Goal: Leave review/rating: Share an evaluation or opinion about a product, service, or content

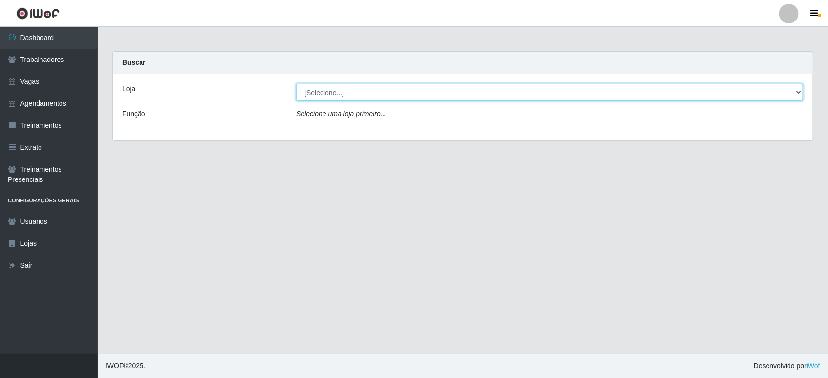
click at [584, 88] on select "[Selecione...] Bemais Supermercados - B11 Manaíra" at bounding box center [549, 92] width 507 height 17
select select "409"
click at [296, 84] on select "[Selecione...] Bemais Supermercados - B11 Manaíra" at bounding box center [549, 92] width 507 height 17
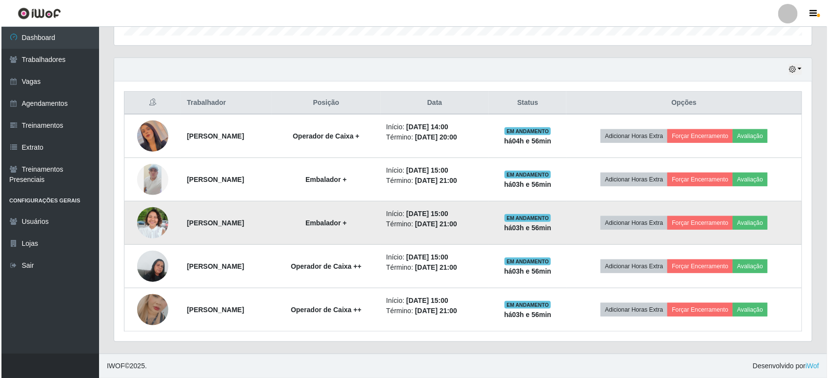
scroll to position [315, 0]
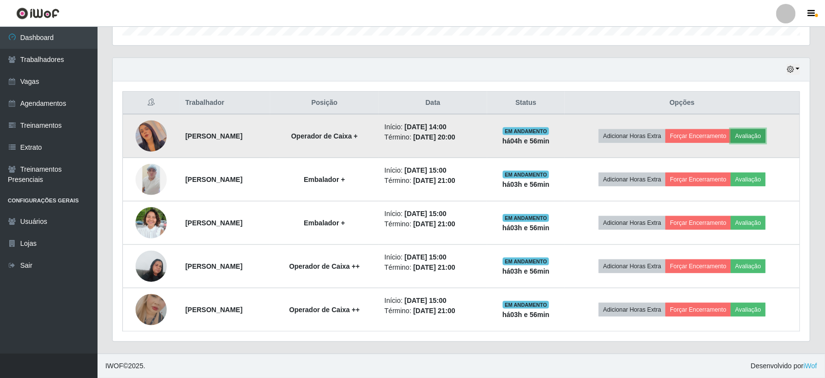
click at [759, 132] on button "Avaliação" at bounding box center [748, 136] width 35 height 14
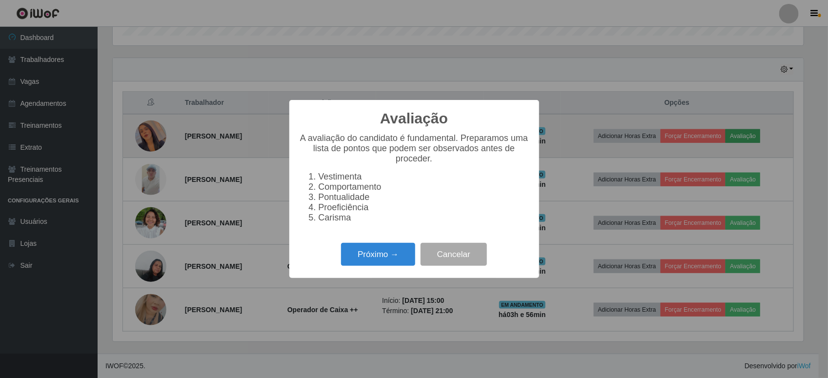
scroll to position [203, 690]
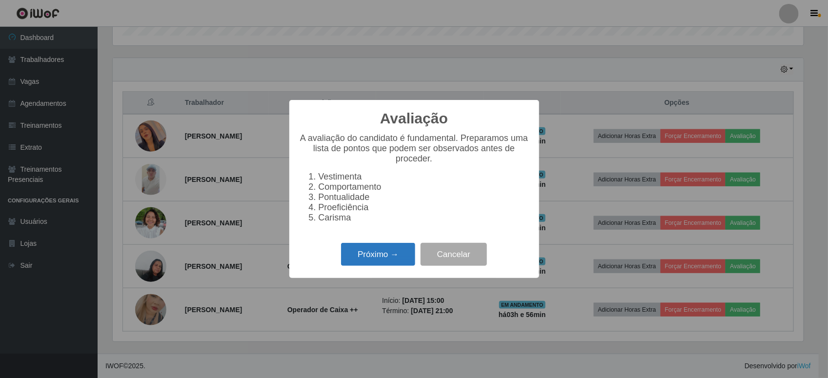
click at [385, 264] on button "Próximo →" at bounding box center [378, 254] width 74 height 23
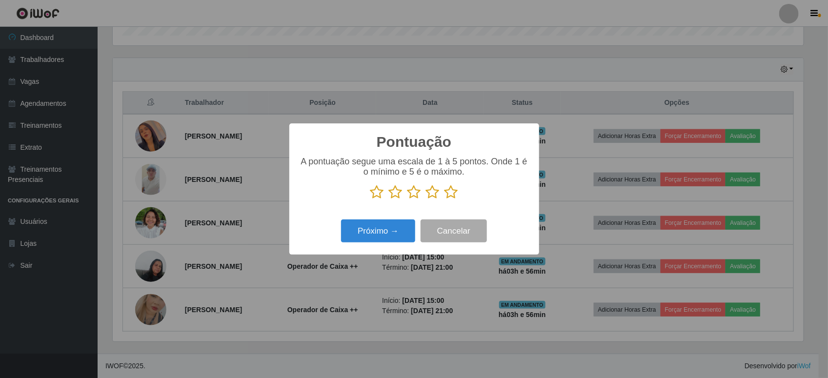
click at [454, 190] on icon at bounding box center [451, 192] width 14 height 15
click at [444, 199] on input "radio" at bounding box center [444, 199] width 0 height 0
click at [395, 238] on button "Próximo →" at bounding box center [378, 230] width 74 height 23
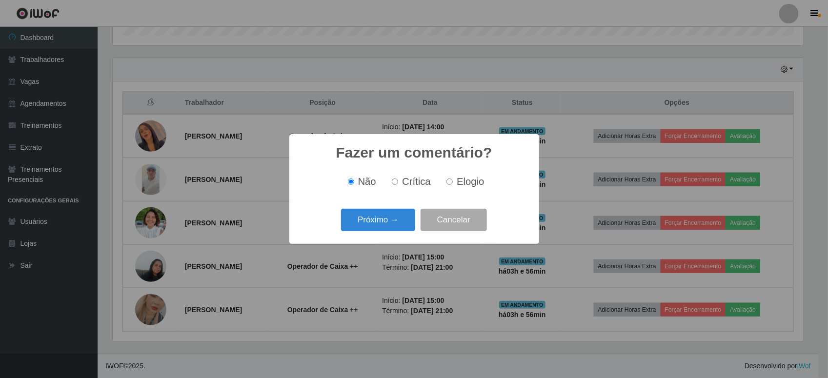
click at [466, 178] on span "Elogio" at bounding box center [469, 181] width 27 height 11
click at [453, 178] on input "Elogio" at bounding box center [449, 181] width 6 height 6
radio input "true"
click at [375, 232] on div "Próximo → Cancelar" at bounding box center [414, 220] width 230 height 28
click at [379, 223] on button "Próximo →" at bounding box center [378, 220] width 74 height 23
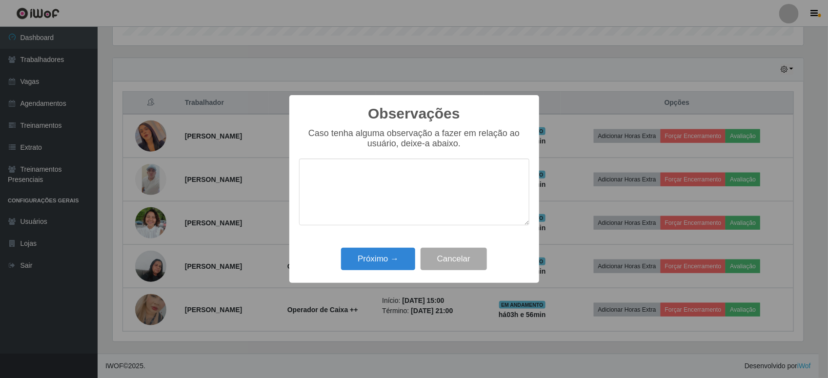
click at [427, 172] on textarea at bounding box center [414, 191] width 230 height 67
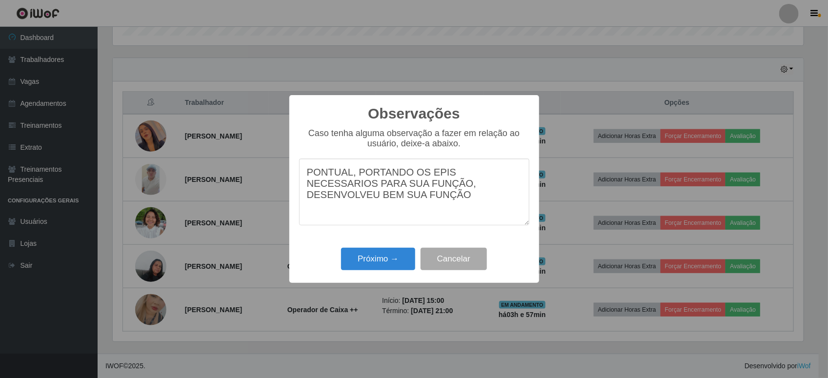
click at [397, 189] on textarea "PONTUAL, PORTANDO OS EPIS NECESSARIOS PARA SUA FUNÇÃO, DESENVOLVEU BEM SUA FUNÇ…" at bounding box center [414, 191] width 230 height 67
drag, startPoint x: 382, startPoint y: 202, endPoint x: 301, endPoint y: 203, distance: 80.5
click at [301, 203] on textarea "PONTUAL, PORTANDO OS EPIS NECESSARIOS PARA SUA FUNÇÃO, DESENVOLVEU BEM SUA FUNÇ…" at bounding box center [414, 191] width 230 height 67
click at [398, 186] on textarea "PONTUAL, PORTANDO OS EPIS NECESSARIOS PARA SUA FUNÇÃO, DESENVOLVEU BEM NO SETOR…" at bounding box center [414, 191] width 230 height 67
drag, startPoint x: 389, startPoint y: 216, endPoint x: 114, endPoint y: 157, distance: 281.3
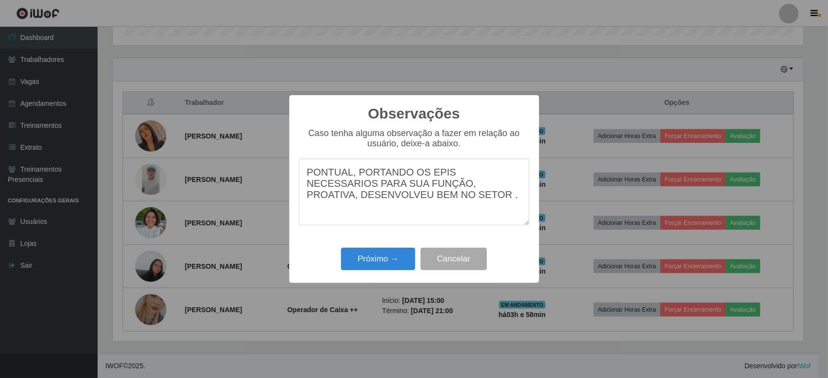
click at [114, 157] on div "Observações × Caso tenha alguma observação a fazer em relação ao usuário, deixe…" at bounding box center [414, 189] width 828 height 378
click at [443, 211] on textarea "PONTUAL, PORTANDO OS EPIS NECESSARIOS PARA SUA FUNÇÃO, PROATIVA, DESENVOLVEU BE…" at bounding box center [414, 191] width 230 height 67
type textarea "PONTUAL, PORTANDO OS EPIS NECESSARIOS PARA SUA FUNÇÃO, PROATIVA, DESENVOLVEU BE…"
click at [386, 260] on button "Próximo →" at bounding box center [378, 259] width 74 height 23
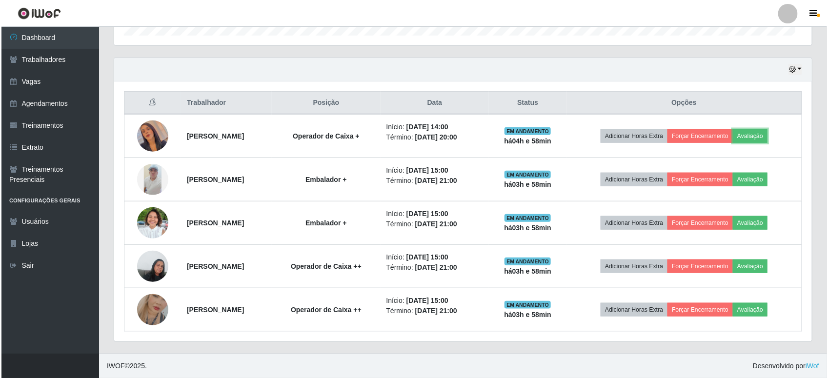
scroll to position [203, 697]
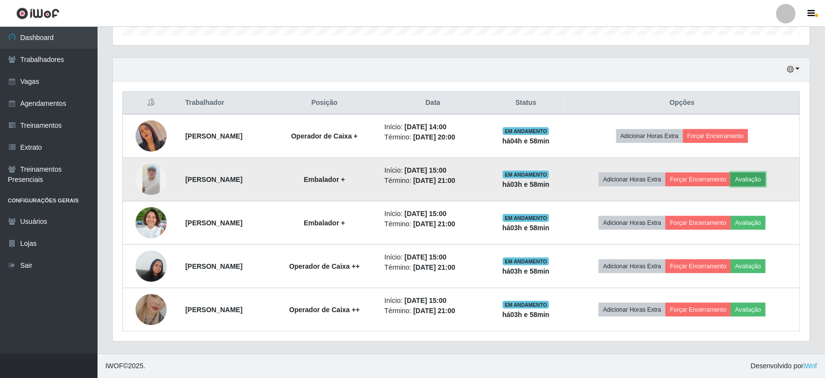
click at [766, 176] on button "Avaliação" at bounding box center [748, 180] width 35 height 14
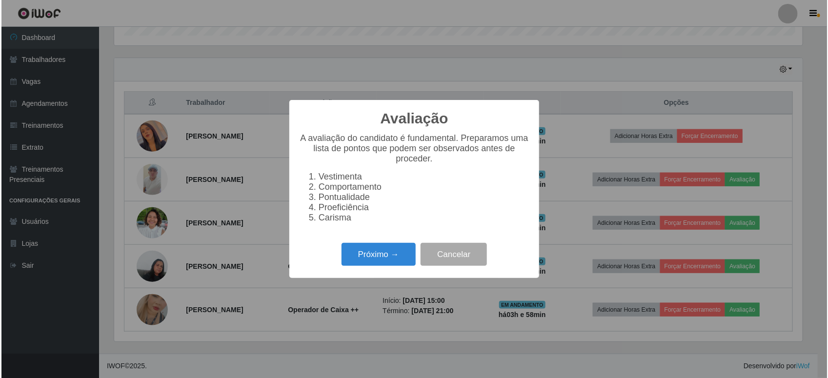
scroll to position [203, 690]
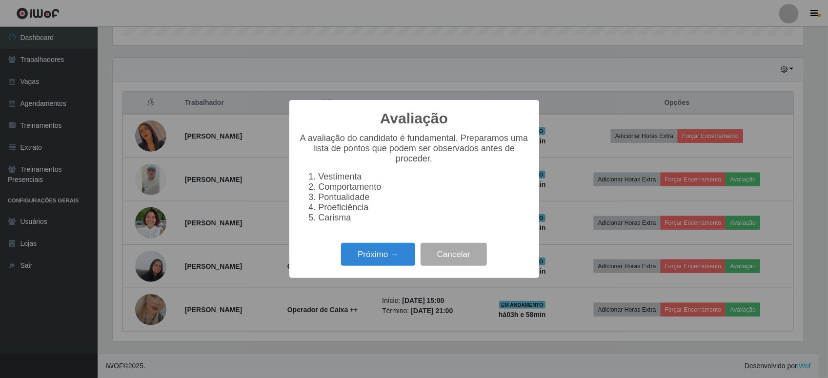
click at [375, 247] on div "Avaliação × A avaliação do candidato é fundamental. Preparamos uma lista de pon…" at bounding box center [414, 189] width 250 height 178
click at [396, 256] on button "Próximo →" at bounding box center [378, 254] width 74 height 23
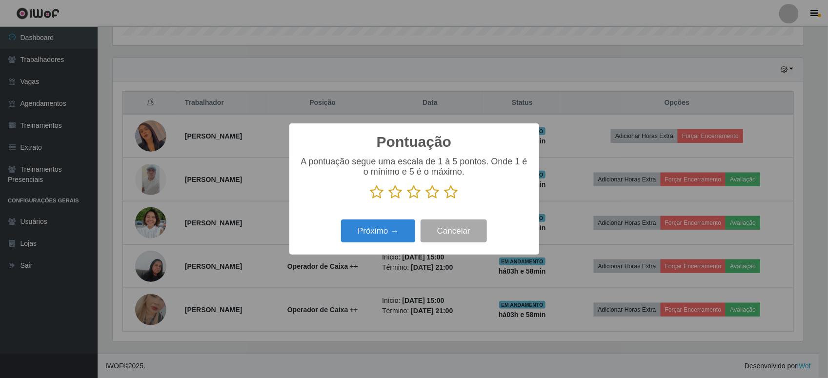
click at [455, 196] on icon at bounding box center [451, 192] width 14 height 15
click at [444, 199] on input "radio" at bounding box center [444, 199] width 0 height 0
click at [387, 251] on div "Pontuação × A pontuação segue uma escala de 1 à 5 pontos. Onde 1 é o mínimo e 5…" at bounding box center [414, 188] width 250 height 131
click at [382, 242] on button "Próximo →" at bounding box center [378, 230] width 74 height 23
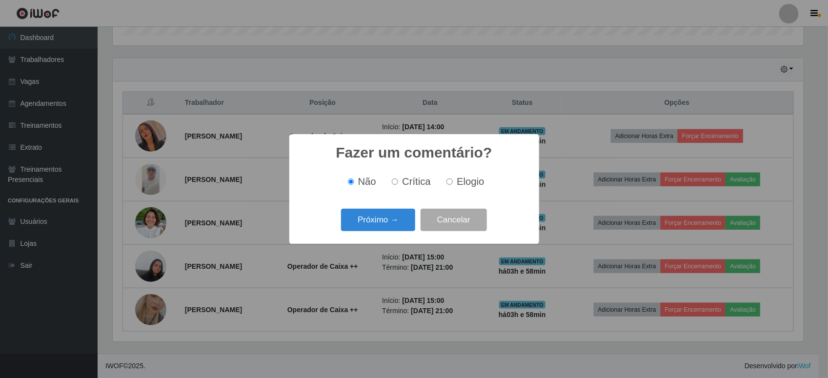
click at [477, 179] on span "Elogio" at bounding box center [469, 181] width 27 height 11
click at [453, 179] on input "Elogio" at bounding box center [449, 181] width 6 height 6
radio input "true"
drag, startPoint x: 360, startPoint y: 237, endPoint x: 372, endPoint y: 218, distance: 22.6
click at [360, 235] on div "Fazer um comentário? × Não Crítica Elogio Próximo → Cancelar" at bounding box center [414, 188] width 250 height 109
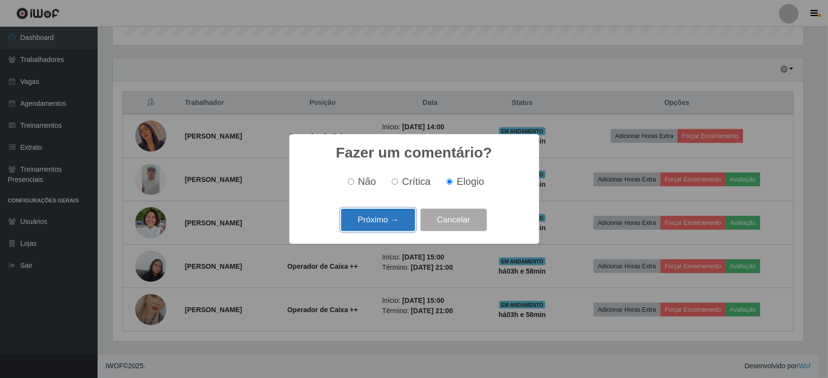
click at [372, 218] on button "Próximo →" at bounding box center [378, 220] width 74 height 23
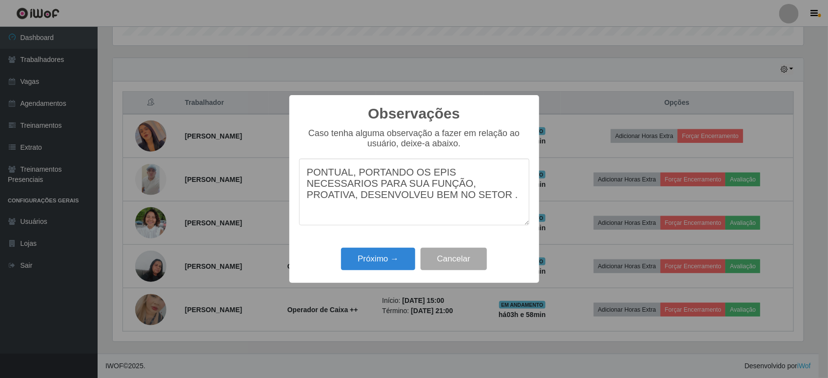
click at [439, 189] on textarea "PONTUAL, PORTANDO OS EPIS NECESSARIOS PARA SUA FUNÇÃO, PROATIVA, DESENVOLVEU BE…" at bounding box center [414, 191] width 230 height 67
click at [419, 188] on textarea "PONTUAL, PORTANDO OS EPIS NECESSARIOS PARA SUA FUNÇÃO, DINAMICO , DESENVOLVEU B…" at bounding box center [414, 191] width 230 height 67
drag, startPoint x: 440, startPoint y: 219, endPoint x: 435, endPoint y: 217, distance: 5.0
click at [439, 220] on textarea "PONTUAL, PORTANDO OS EPIS NECESSARIOS PARA SUA FUNÇÃO, DINÂMICO , DESENVOLVEU B…" at bounding box center [414, 191] width 230 height 67
type textarea "PONTUAL, PORTANDO OS EPIS NECESSARIOS PARA SUA FUNÇÃO, DINÂMICO , DESENVOLVEU B…"
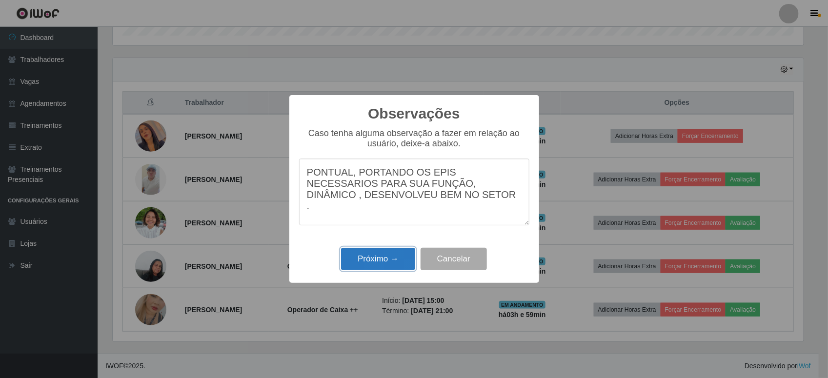
click at [386, 264] on button "Próximo →" at bounding box center [378, 259] width 74 height 23
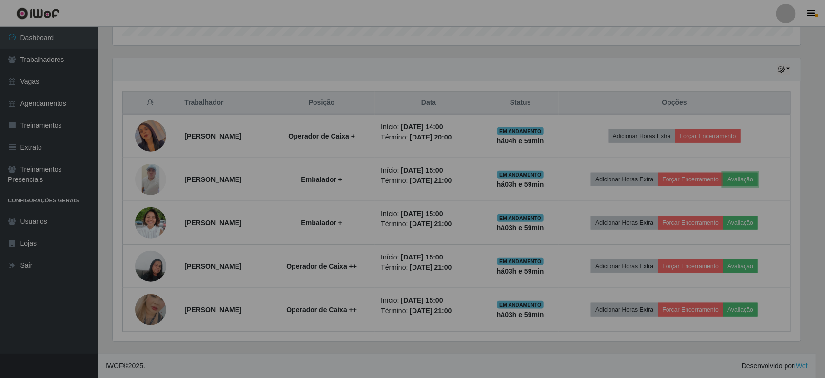
scroll to position [203, 697]
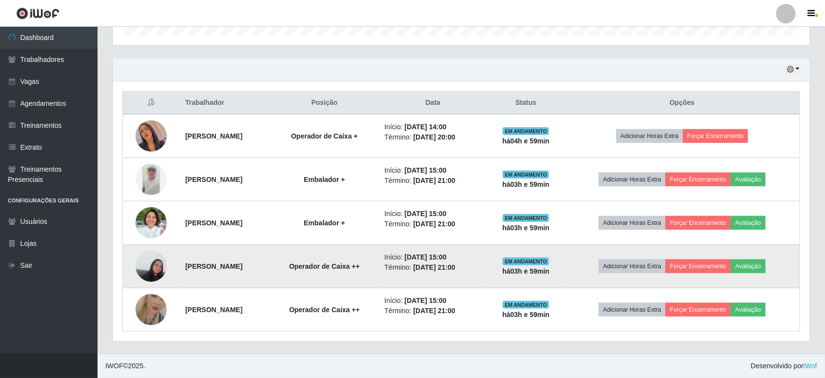
click at [157, 265] on img at bounding box center [151, 265] width 31 height 41
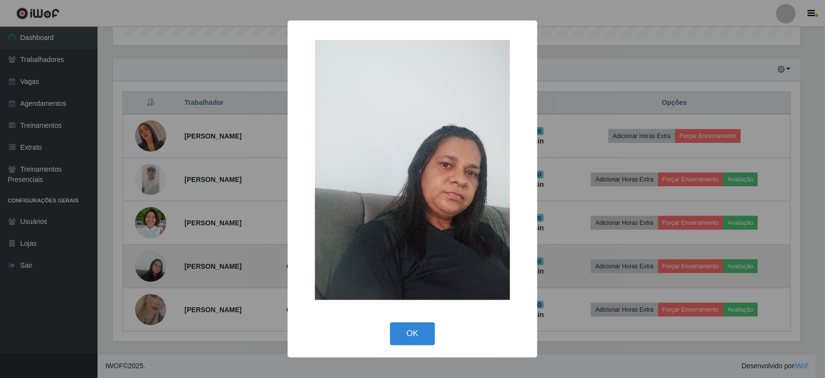
scroll to position [203, 690]
click at [157, 265] on div "× OK Cancel" at bounding box center [414, 189] width 828 height 378
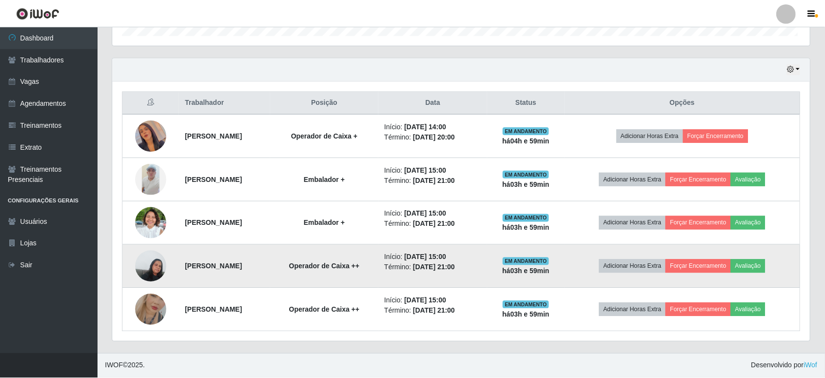
scroll to position [203, 697]
click at [766, 259] on button "Avaliação" at bounding box center [748, 266] width 35 height 14
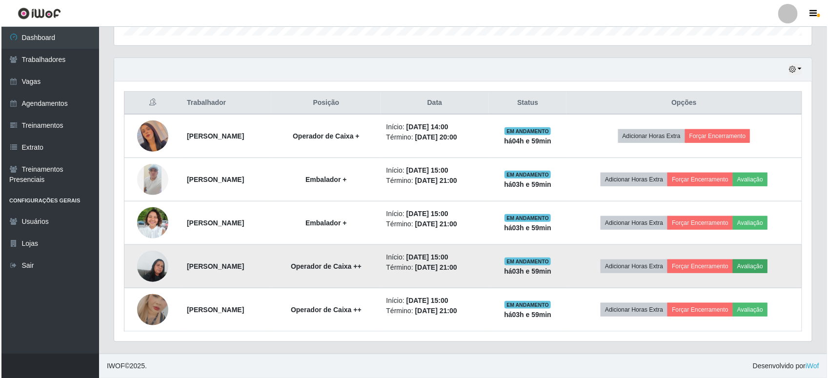
scroll to position [203, 690]
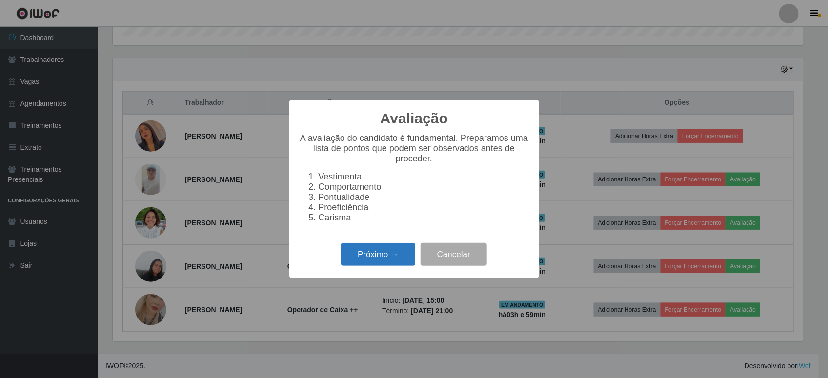
click at [389, 256] on button "Próximo →" at bounding box center [378, 254] width 74 height 23
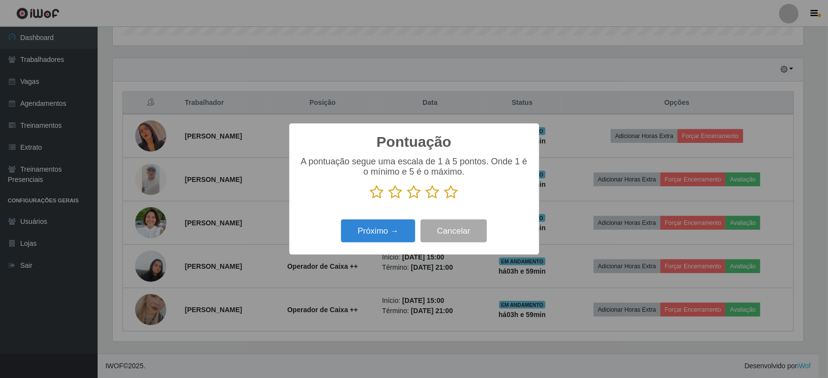
scroll to position [487438, 486950]
click at [454, 189] on icon at bounding box center [451, 192] width 14 height 15
click at [444, 199] on input "radio" at bounding box center [444, 199] width 0 height 0
click at [386, 223] on button "Próximo →" at bounding box center [378, 230] width 74 height 23
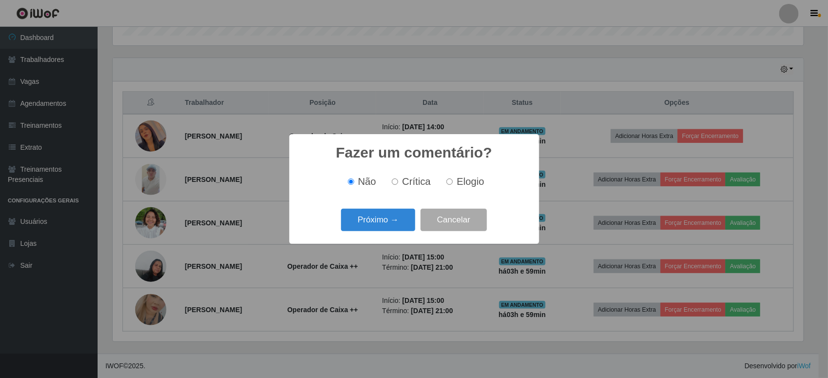
click at [445, 184] on label "Elogio" at bounding box center [462, 181] width 41 height 11
click at [446, 184] on input "Elogio" at bounding box center [449, 181] width 6 height 6
radio input "true"
click at [372, 211] on button "Próximo →" at bounding box center [378, 220] width 74 height 23
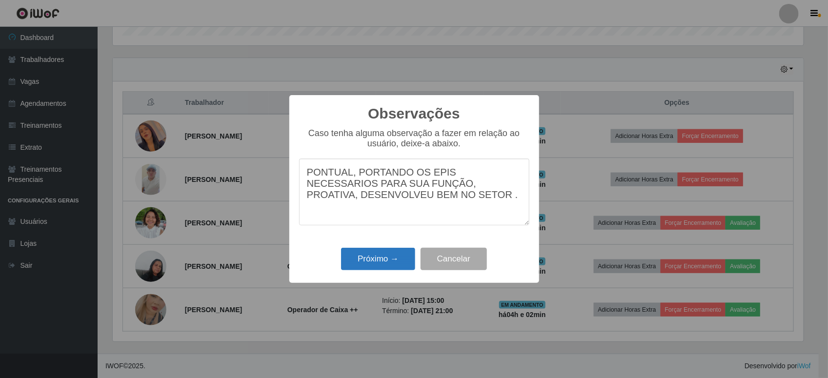
type textarea "PONTUAL, PORTANDO OS EPIS NECESSARIOS PARA SUA FUNÇÃO, PROATIVA, DESENVOLVEU BE…"
click at [388, 261] on button "Próximo →" at bounding box center [378, 259] width 74 height 23
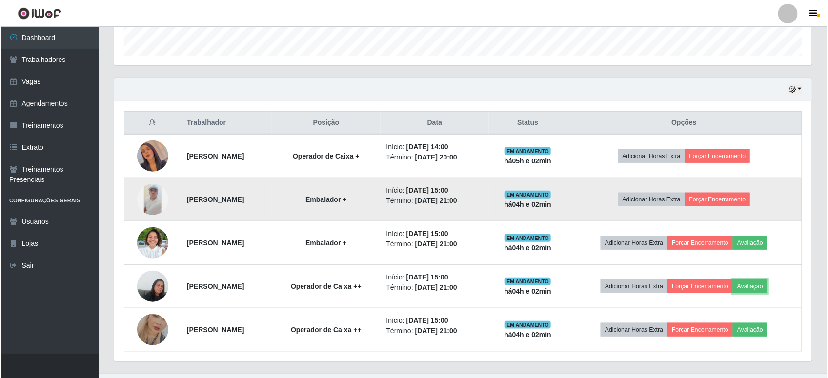
scroll to position [315, 0]
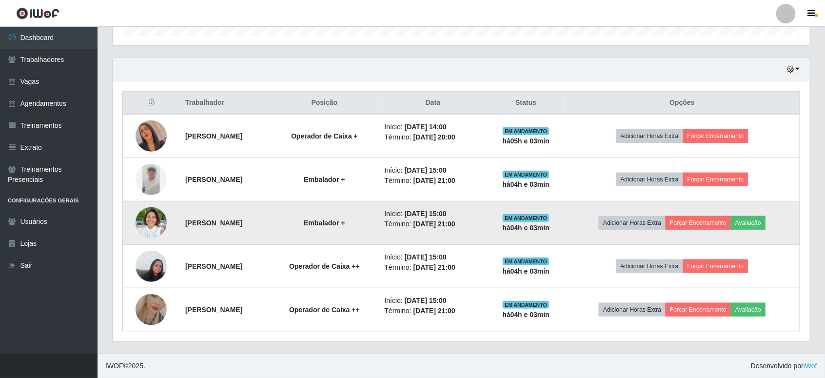
click at [162, 227] on img at bounding box center [151, 223] width 31 height 42
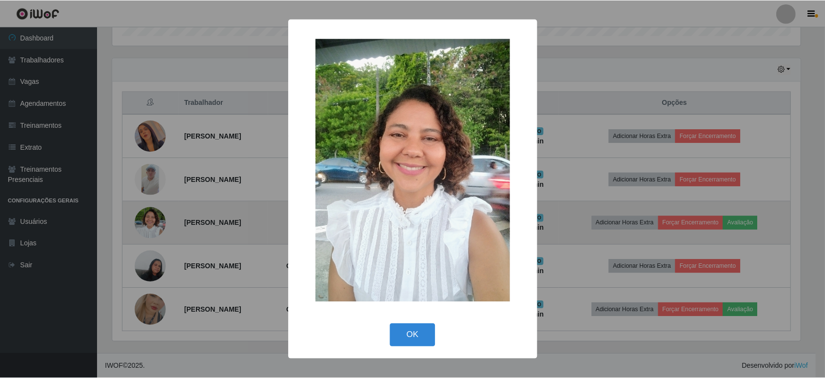
scroll to position [203, 690]
click at [162, 227] on div "× OK Cancel" at bounding box center [414, 189] width 828 height 378
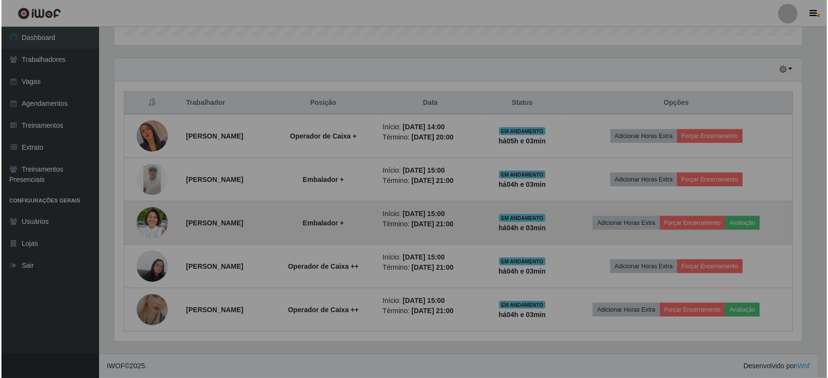
scroll to position [203, 697]
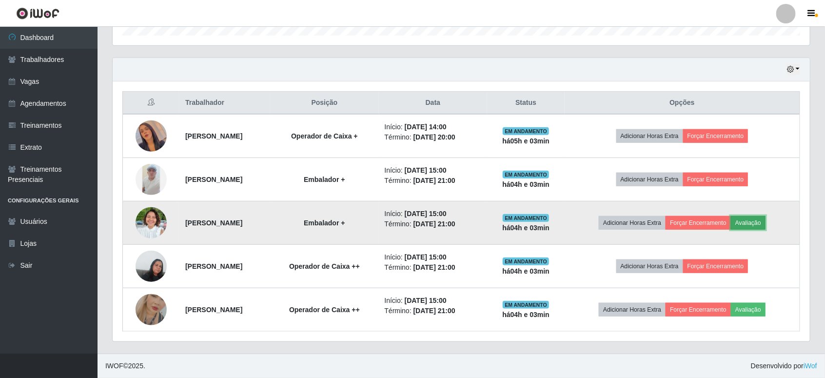
click at [766, 219] on button "Avaliação" at bounding box center [748, 223] width 35 height 14
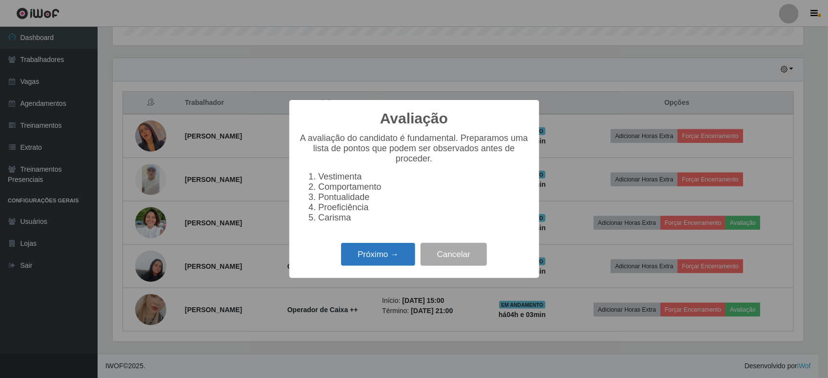
click at [354, 259] on button "Próximo →" at bounding box center [378, 254] width 74 height 23
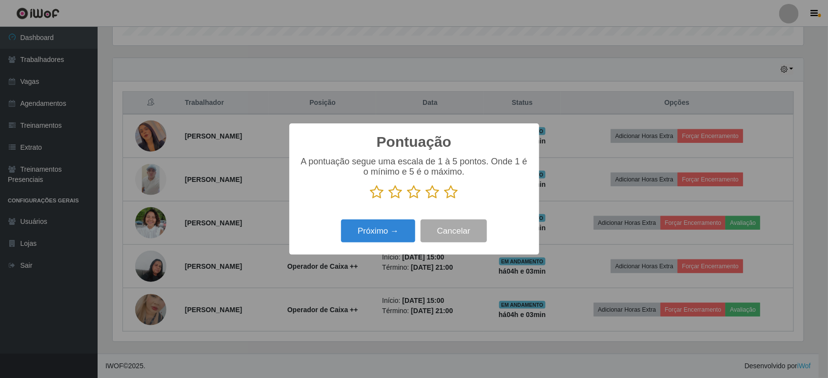
click at [449, 199] on icon at bounding box center [451, 192] width 14 height 15
click at [444, 199] on input "radio" at bounding box center [444, 199] width 0 height 0
click at [353, 237] on button "Próximo →" at bounding box center [378, 230] width 74 height 23
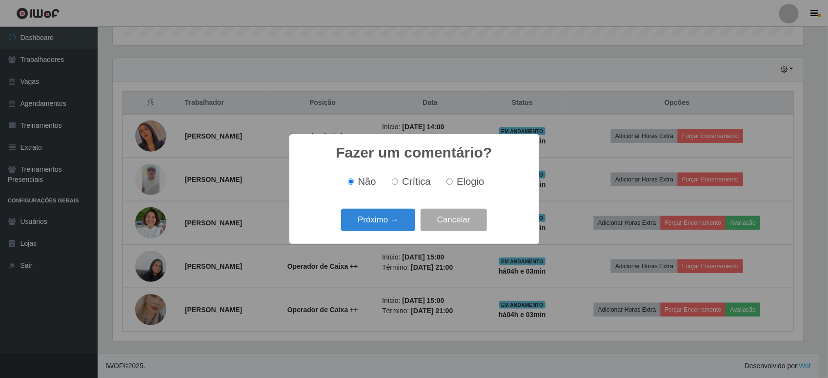
click at [458, 180] on span "Elogio" at bounding box center [469, 181] width 27 height 11
click at [453, 180] on input "Elogio" at bounding box center [449, 181] width 6 height 6
radio input "true"
click at [392, 205] on div "Fazer um comentário? × Não Crítica Elogio Próximo → Cancelar" at bounding box center [414, 188] width 250 height 109
click at [395, 221] on button "Próximo →" at bounding box center [378, 220] width 74 height 23
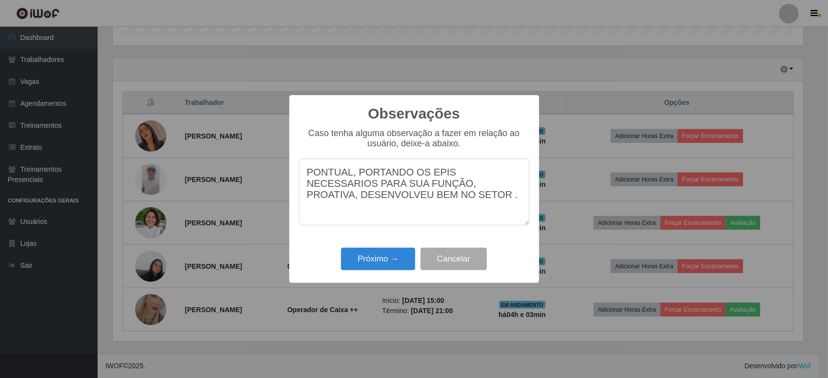
click at [396, 187] on textarea "PONTUAL, PORTANDO OS EPIS NECESSARIOS PARA SUA FUNÇÃO, PROATIVA, DESENVOLVEU BE…" at bounding box center [414, 191] width 230 height 67
drag, startPoint x: 459, startPoint y: 208, endPoint x: 97, endPoint y: 108, distance: 376.5
click at [97, 108] on div "Observações × Caso tenha alguma observação a fazer em relação ao usuário, deixe…" at bounding box center [414, 189] width 828 height 378
click at [467, 218] on textarea "PONTUAL, PORTANDO OS EPIS NECESSARIOS PARA SUA FUNÇÃO, VESTIMENTA PADRÃO IWOF ,…" at bounding box center [414, 191] width 230 height 67
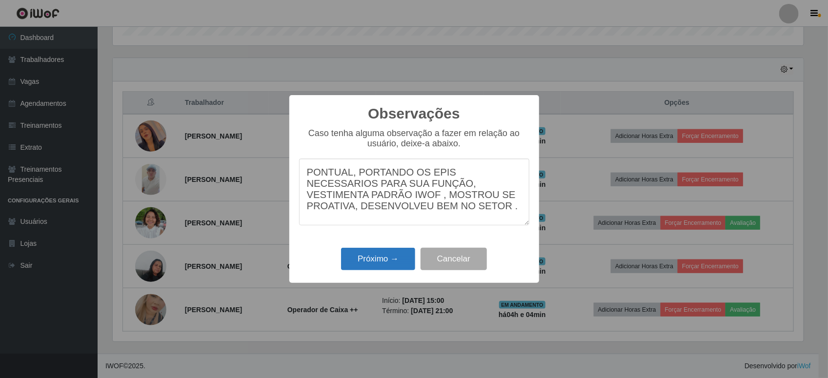
type textarea "PONTUAL, PORTANDO OS EPIS NECESSARIOS PARA SUA FUNÇÃO, VESTIMENTA PADRÃO IWOF ,…"
click at [376, 253] on button "Próximo →" at bounding box center [378, 259] width 74 height 23
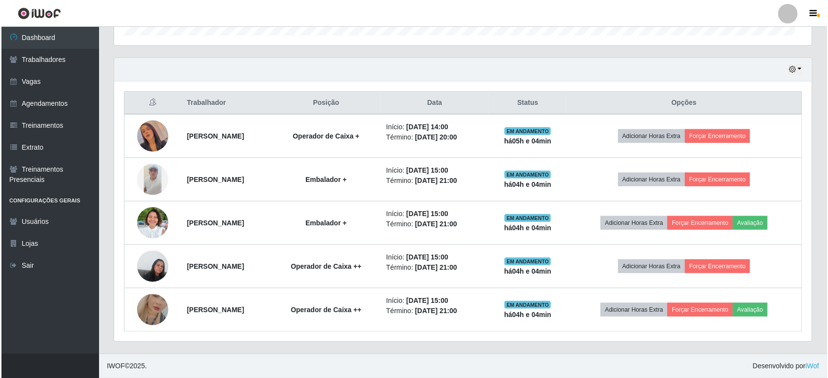
scroll to position [203, 697]
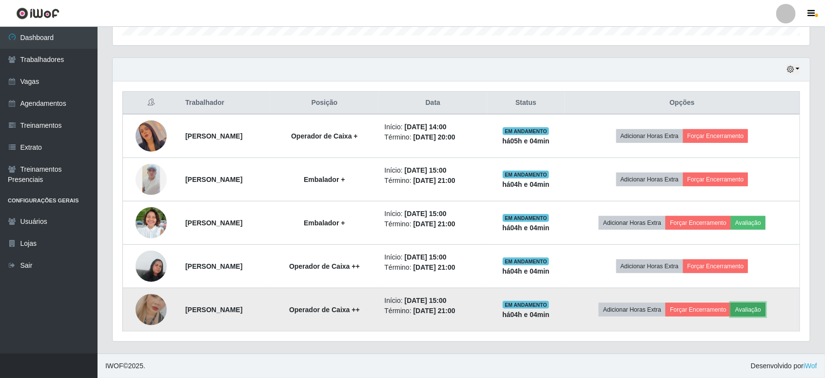
click at [766, 306] on button "Avaliação" at bounding box center [748, 310] width 35 height 14
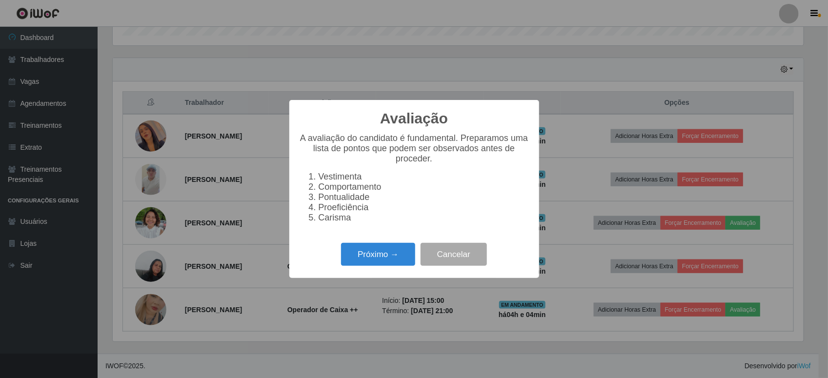
scroll to position [203, 690]
click at [376, 249] on div "Próximo → Cancelar" at bounding box center [414, 254] width 230 height 28
click at [375, 255] on button "Próximo →" at bounding box center [378, 254] width 74 height 23
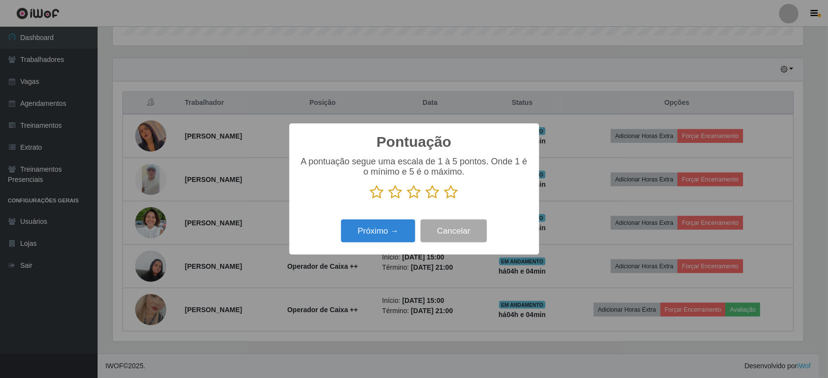
click at [450, 202] on div "A pontuação segue uma escala de 1 à 5 pontos. Onde 1 é o mínimo e 5 é o máximo." at bounding box center [414, 182] width 230 height 51
drag, startPoint x: 459, startPoint y: 188, endPoint x: 445, endPoint y: 200, distance: 19.0
click at [457, 192] on p at bounding box center [414, 192] width 230 height 15
click at [445, 199] on icon at bounding box center [451, 192] width 14 height 15
click at [444, 199] on input "radio" at bounding box center [444, 199] width 0 height 0
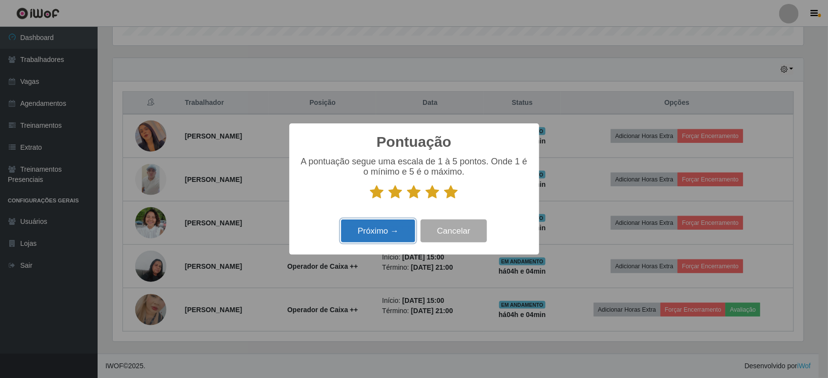
click at [398, 228] on button "Próximo →" at bounding box center [378, 230] width 74 height 23
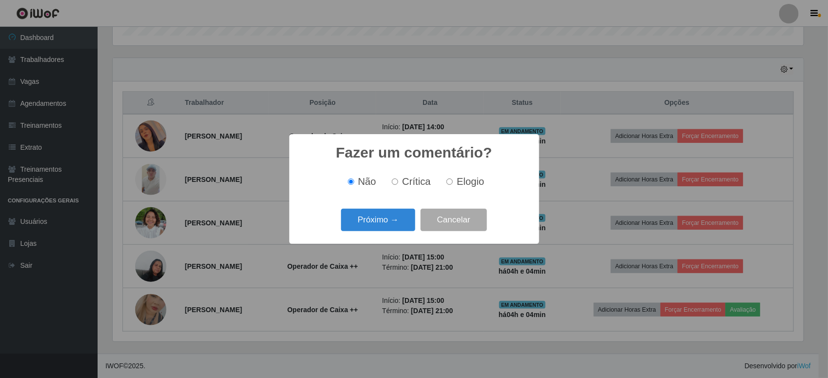
click at [451, 187] on label "Elogio" at bounding box center [462, 181] width 41 height 11
click at [451, 185] on input "Elogio" at bounding box center [449, 181] width 6 height 6
radio input "true"
click at [388, 228] on button "Próximo →" at bounding box center [378, 220] width 74 height 23
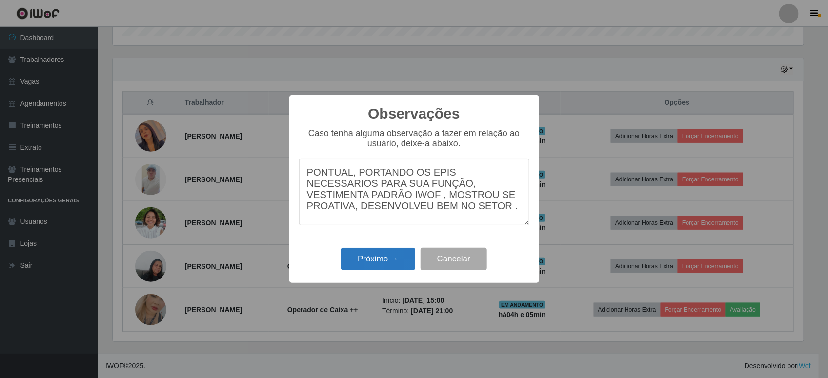
type textarea "PONTUAL, PORTANDO OS EPIS NECESSARIOS PARA SUA FUNÇÃO, VESTIMENTA PADRÃO IWOF ,…"
click at [383, 259] on button "Próximo →" at bounding box center [378, 259] width 74 height 23
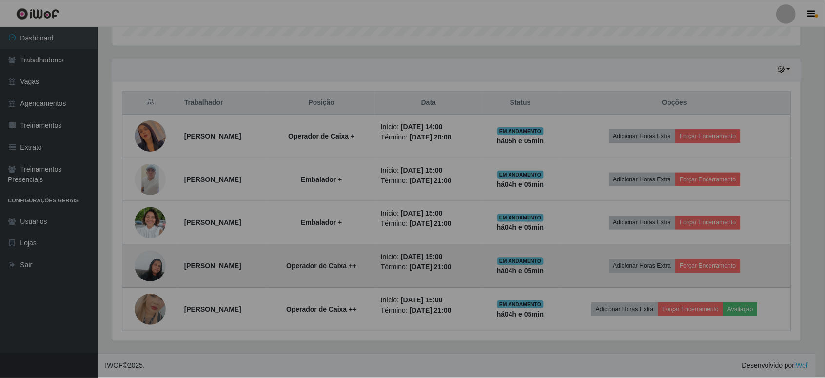
scroll to position [203, 697]
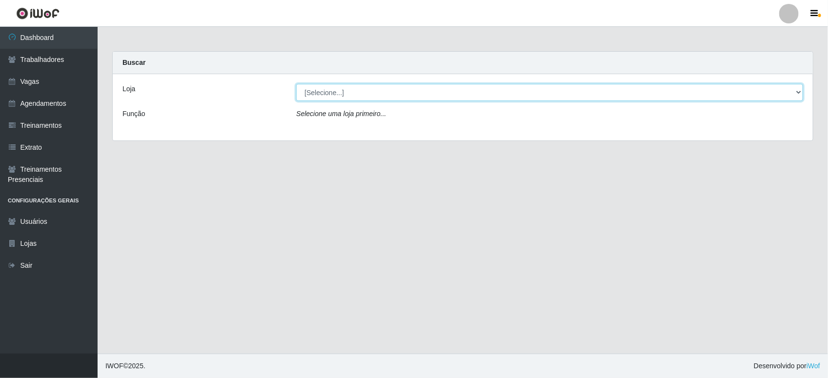
click at [383, 99] on select "[Selecione...] Bemais Supermercados - B11 Manaíra" at bounding box center [549, 92] width 507 height 17
select select "409"
click at [296, 84] on select "[Selecione...] Bemais Supermercados - B11 Manaíra" at bounding box center [549, 92] width 507 height 17
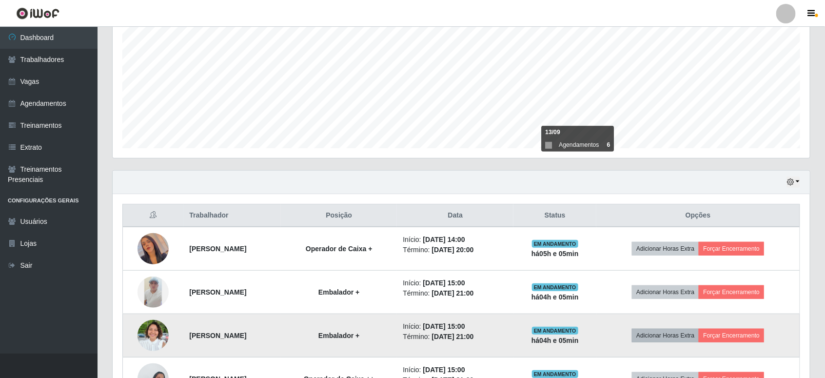
scroll to position [305, 0]
